Goal: Navigation & Orientation: Find specific page/section

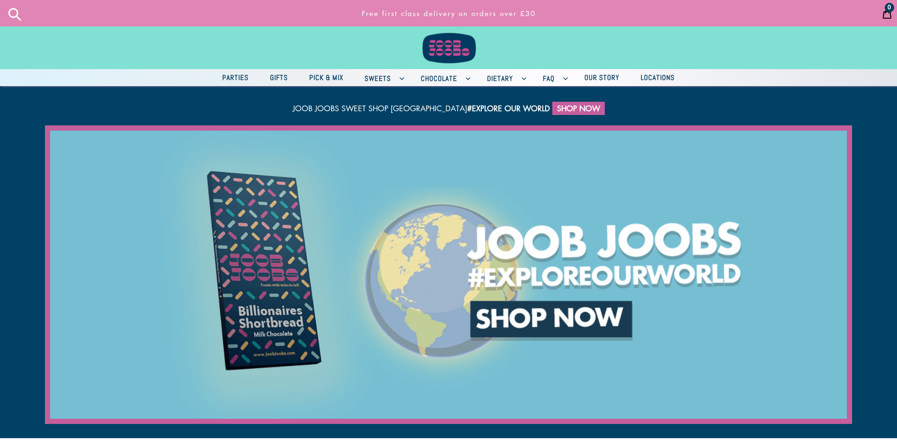
click at [669, 77] on span "Locations" at bounding box center [657, 77] width 43 height 12
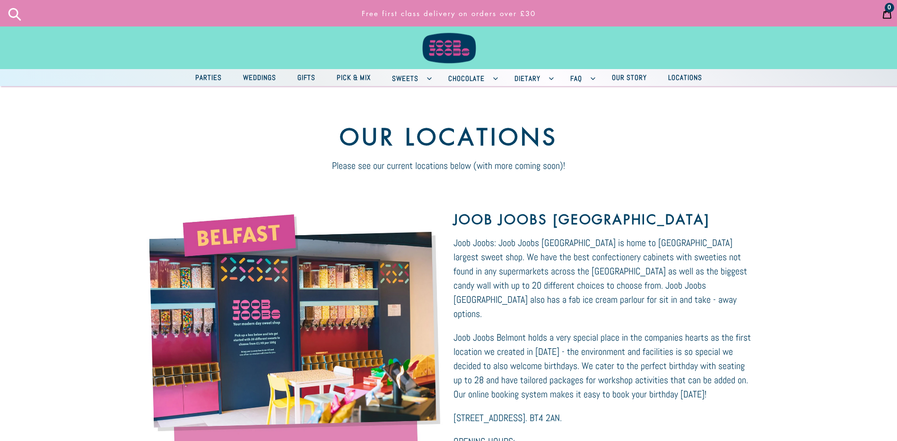
click at [633, 80] on span "Our Story" at bounding box center [629, 77] width 44 height 12
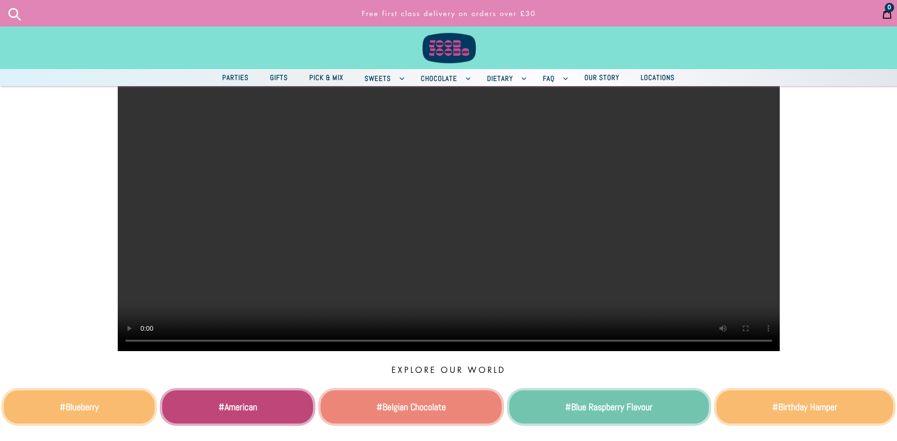
scroll to position [189, 0]
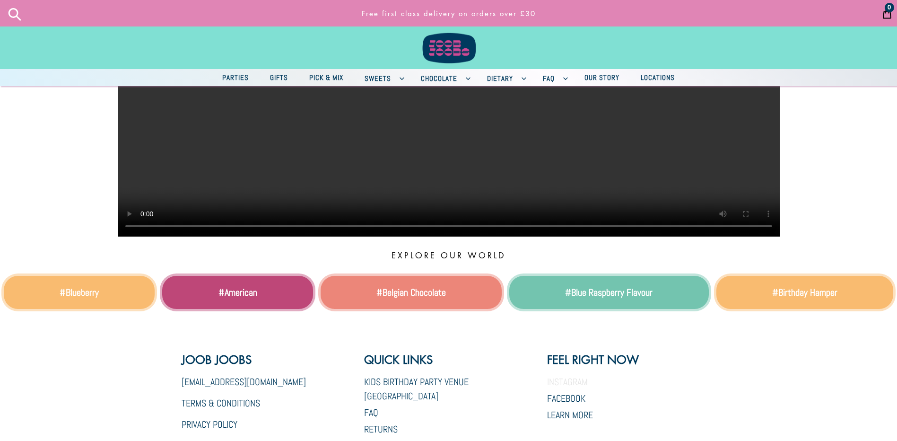
drag, startPoint x: 567, startPoint y: 426, endPoint x: 576, endPoint y: 421, distance: 10.4
click at [567, 388] on link "Instagram" at bounding box center [567, 381] width 41 height 12
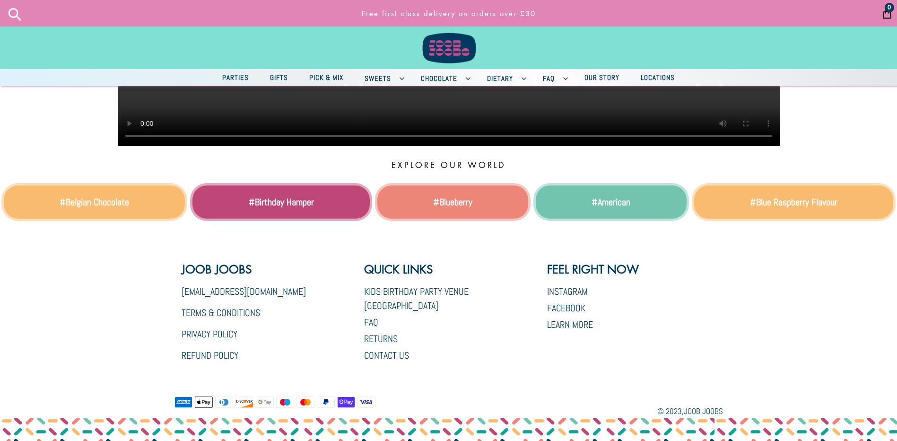
scroll to position [284, 0]
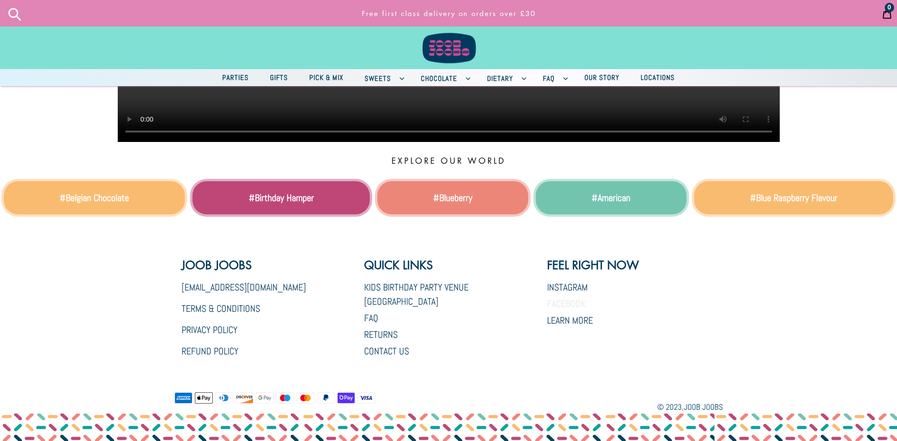
click at [564, 310] on link "Facebook" at bounding box center [566, 303] width 38 height 12
